Goal: Book appointment/travel/reservation

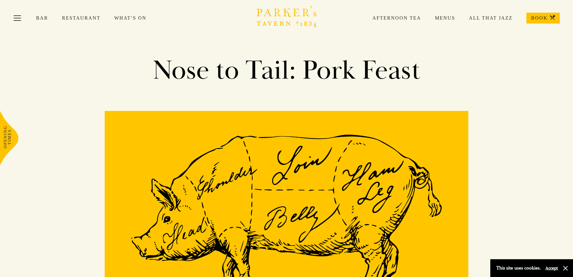
click at [403, 20] on link "Afternoon Tea" at bounding box center [390, 18] width 63 height 6
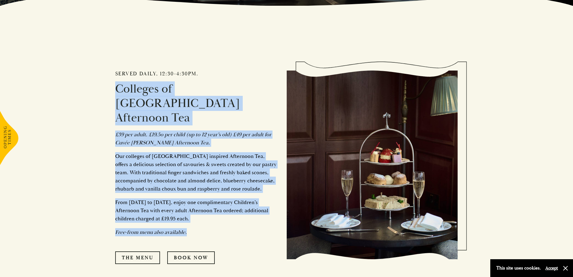
drag, startPoint x: 111, startPoint y: 83, endPoint x: 243, endPoint y: 215, distance: 186.6
click at [243, 215] on div "Served daily, 12:30-4:30pm. Colleges of [GEOGRAPHIC_DATA] Afternoon Tea £39 per…" at bounding box center [286, 163] width 361 height 314
copy div "Colleges of [GEOGRAPHIC_DATA] Afternoon Tea £39 per adult. £19.5o per child (up…"
